Goal: Transaction & Acquisition: Purchase product/service

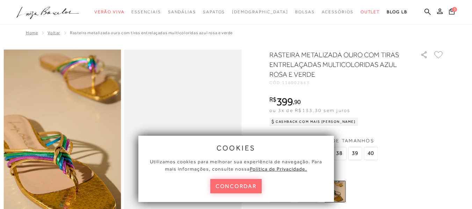
click at [252, 190] on button "concordar" at bounding box center [236, 186] width 52 height 14
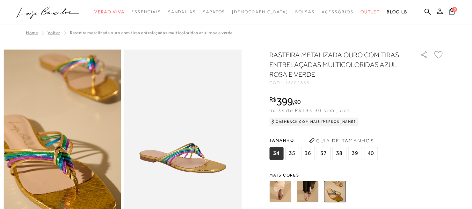
click at [311, 188] on img at bounding box center [307, 192] width 22 height 22
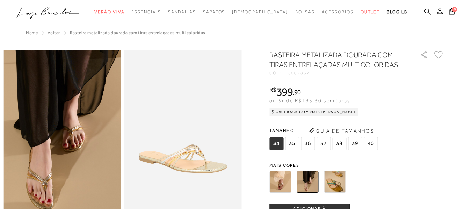
click at [332, 181] on img at bounding box center [335, 182] width 22 height 22
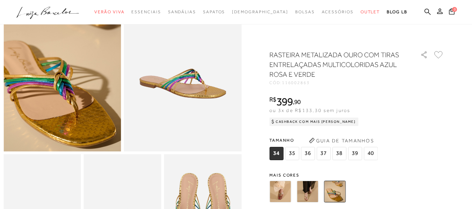
scroll to position [14, 0]
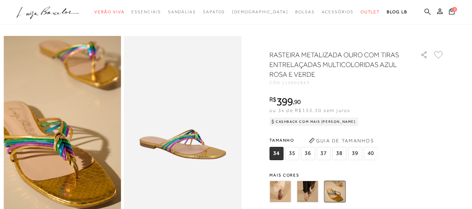
click at [424, 11] on icon at bounding box center [427, 11] width 6 height 7
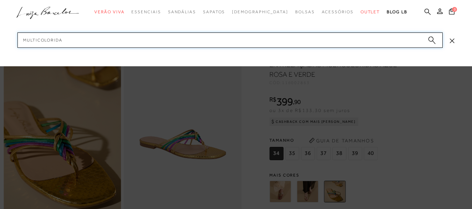
type input "multicoloridas"
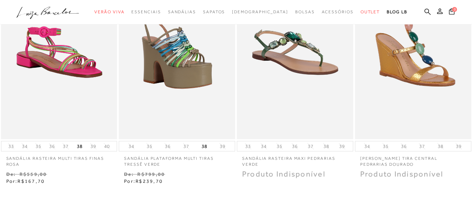
scroll to position [180, 0]
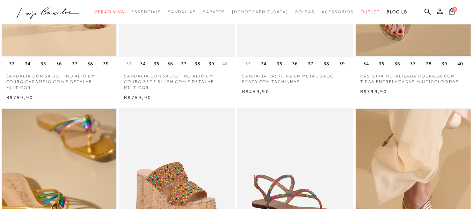
click at [93, 150] on img at bounding box center [59, 195] width 115 height 172
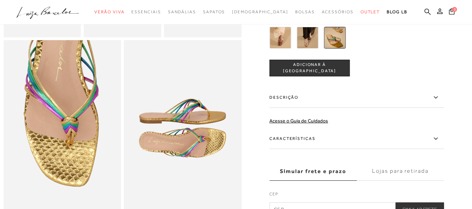
scroll to position [124, 0]
